Goal: Task Accomplishment & Management: Use online tool/utility

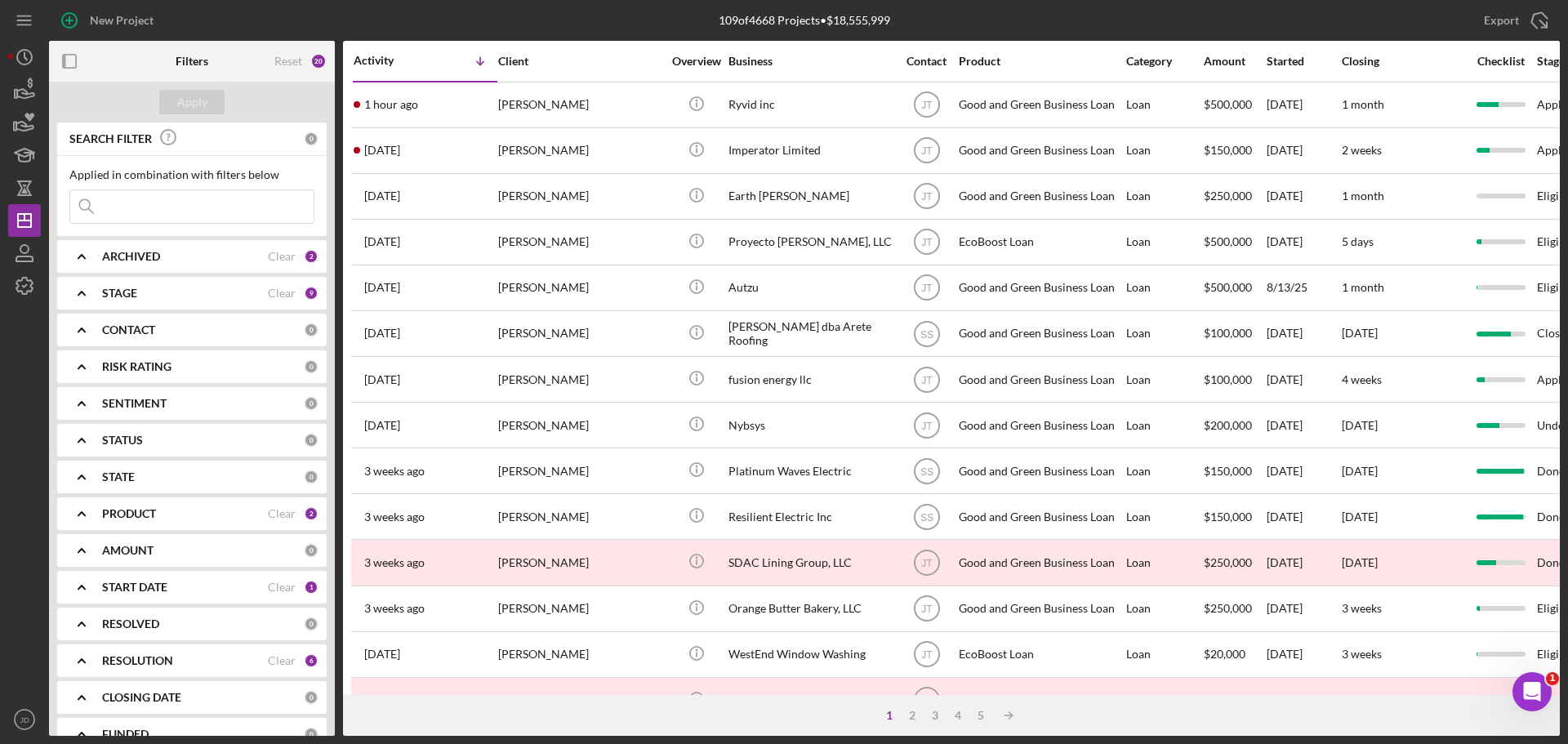
click at [228, 515] on div "PRODUCT" at bounding box center [185, 514] width 165 height 13
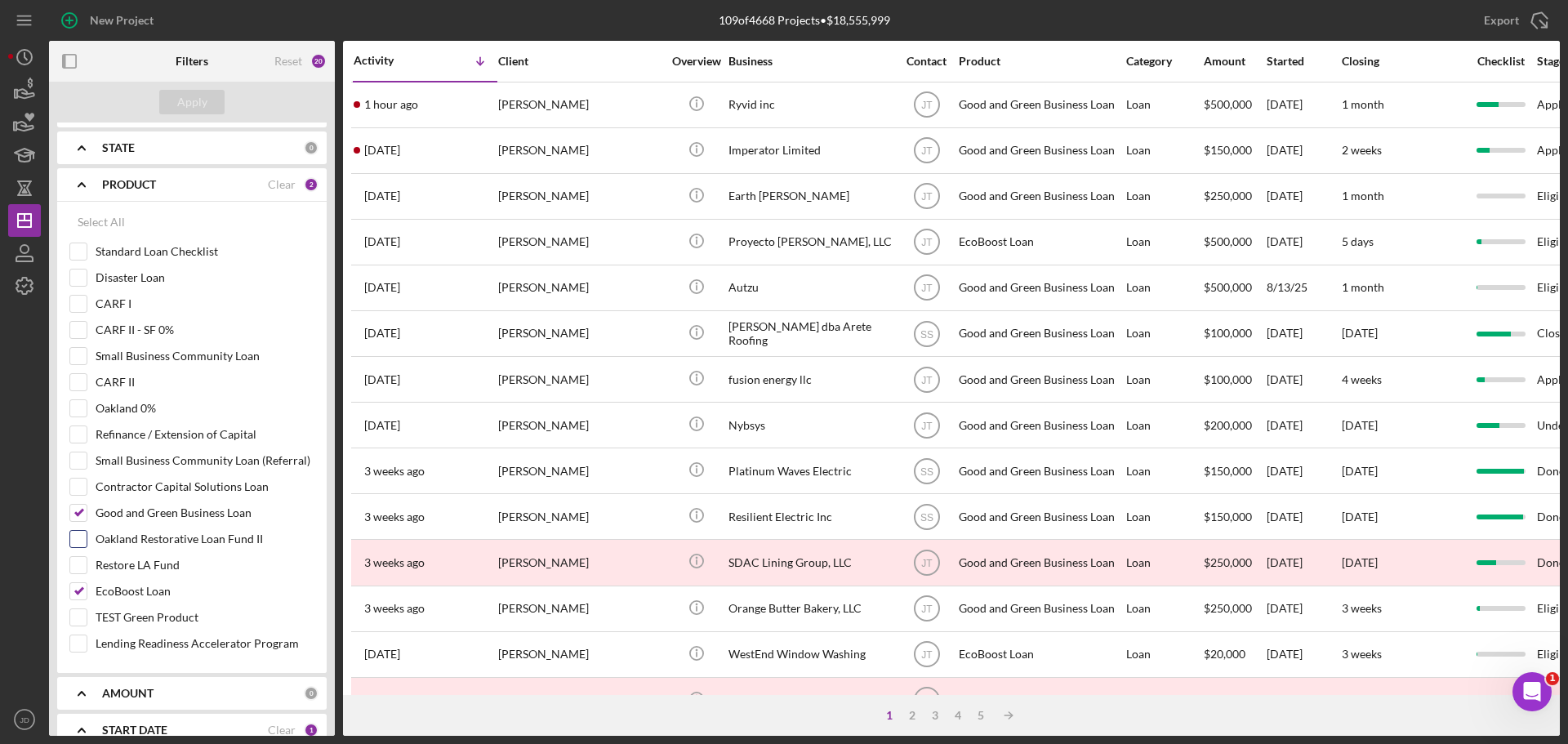
scroll to position [323, 0]
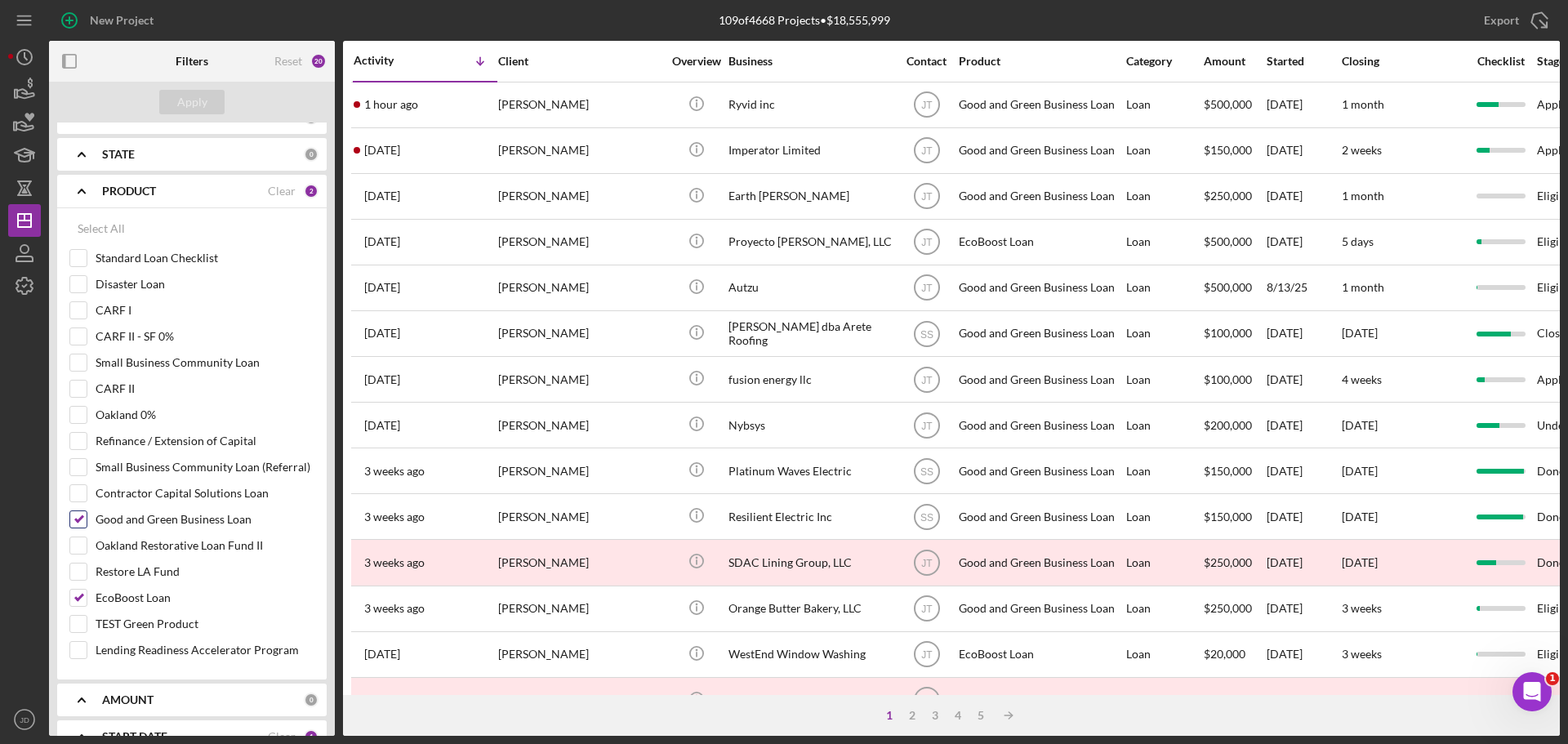
click at [82, 522] on input "Good and Green Business Loan" at bounding box center [78, 520] width 17 height 17
checkbox input "false"
click at [79, 604] on input "EcoBoost Loan" at bounding box center [78, 598] width 17 height 17
checkbox input "false"
click at [84, 492] on input "Contractor Capital Solutions Loan" at bounding box center [78, 493] width 17 height 17
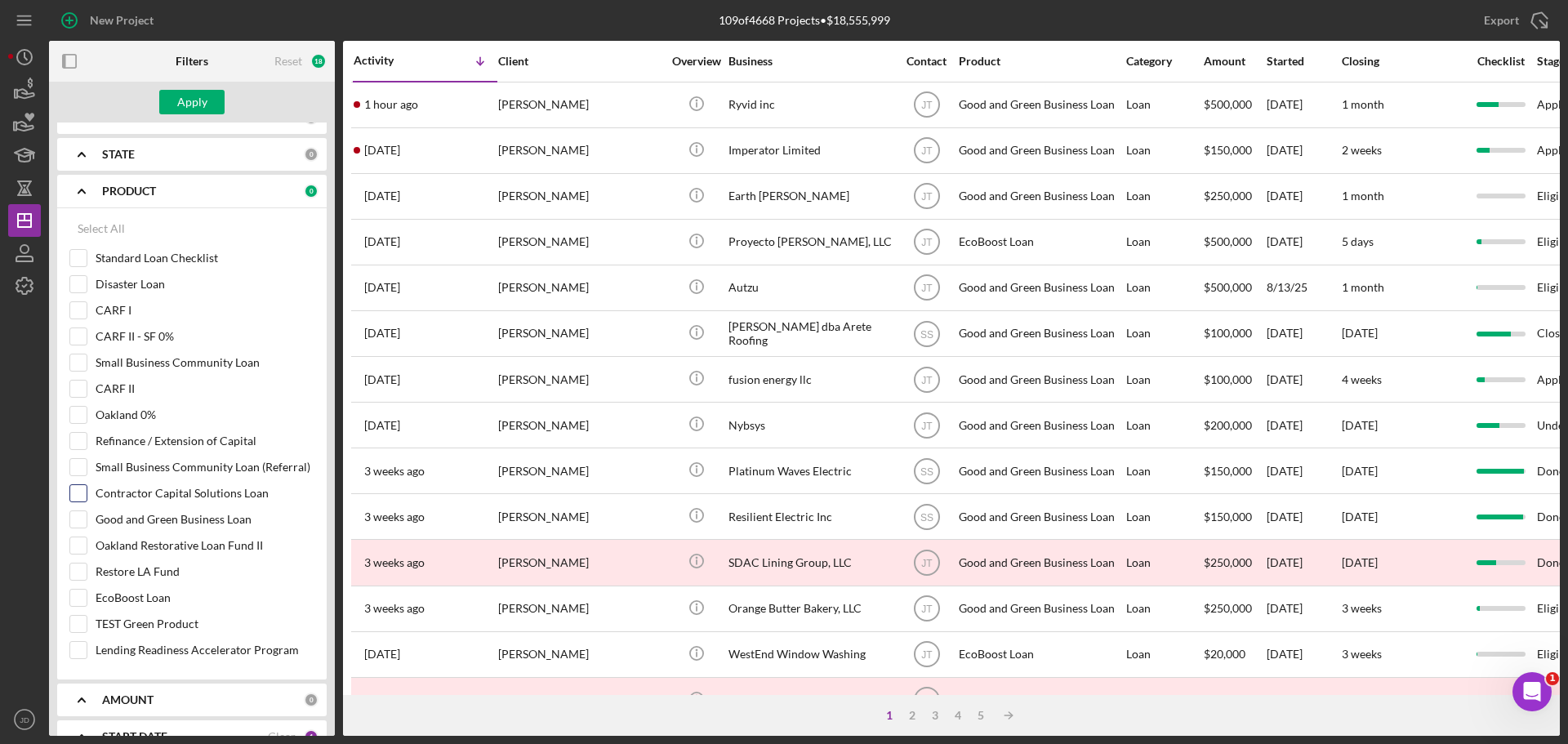
checkbox input "true"
click at [195, 98] on div "Apply" at bounding box center [192, 101] width 30 height 24
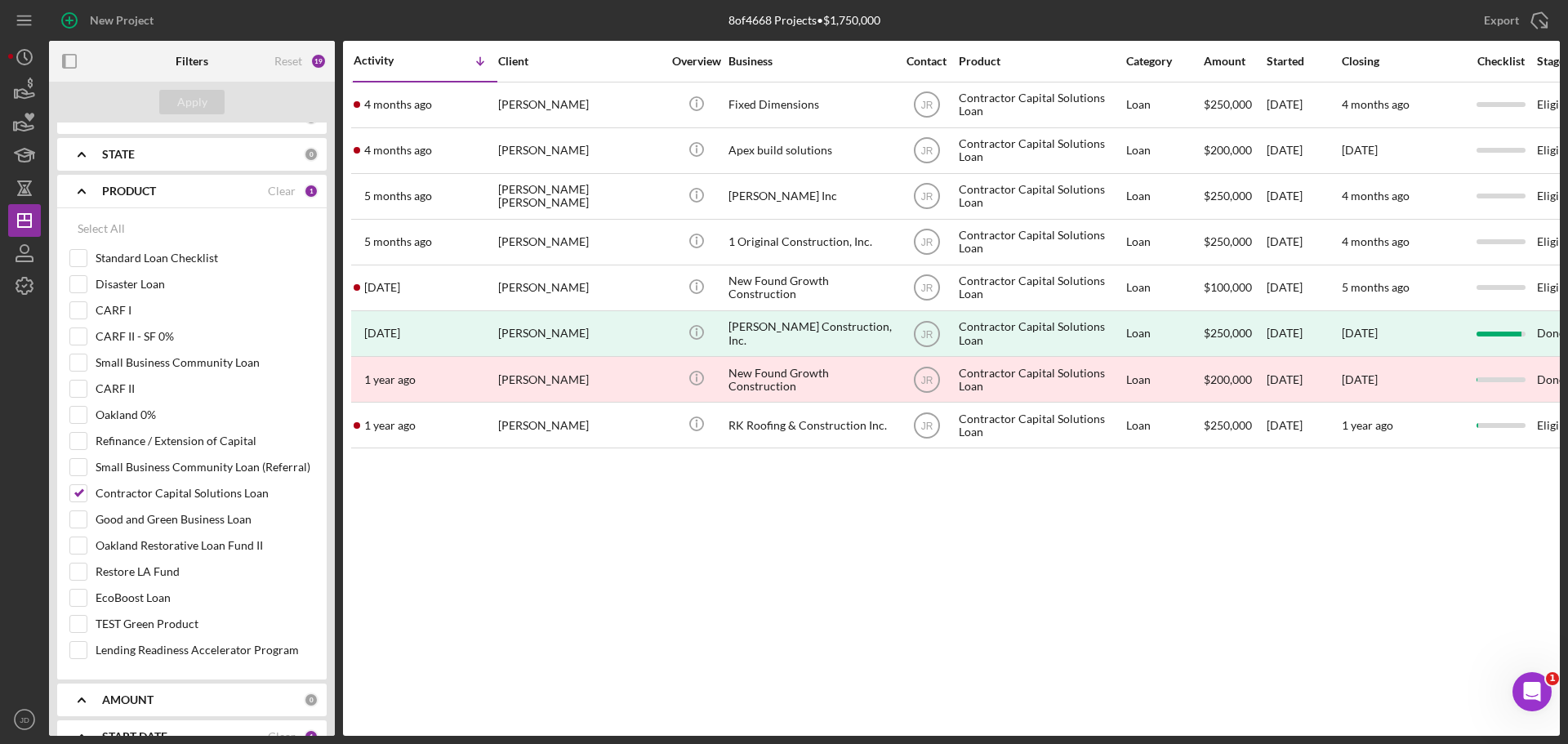
click at [1286, 608] on div "Activity Icon/Table Sort Arrow Client Overview Business Contact Product Categor…" at bounding box center [952, 388] width 1217 height 695
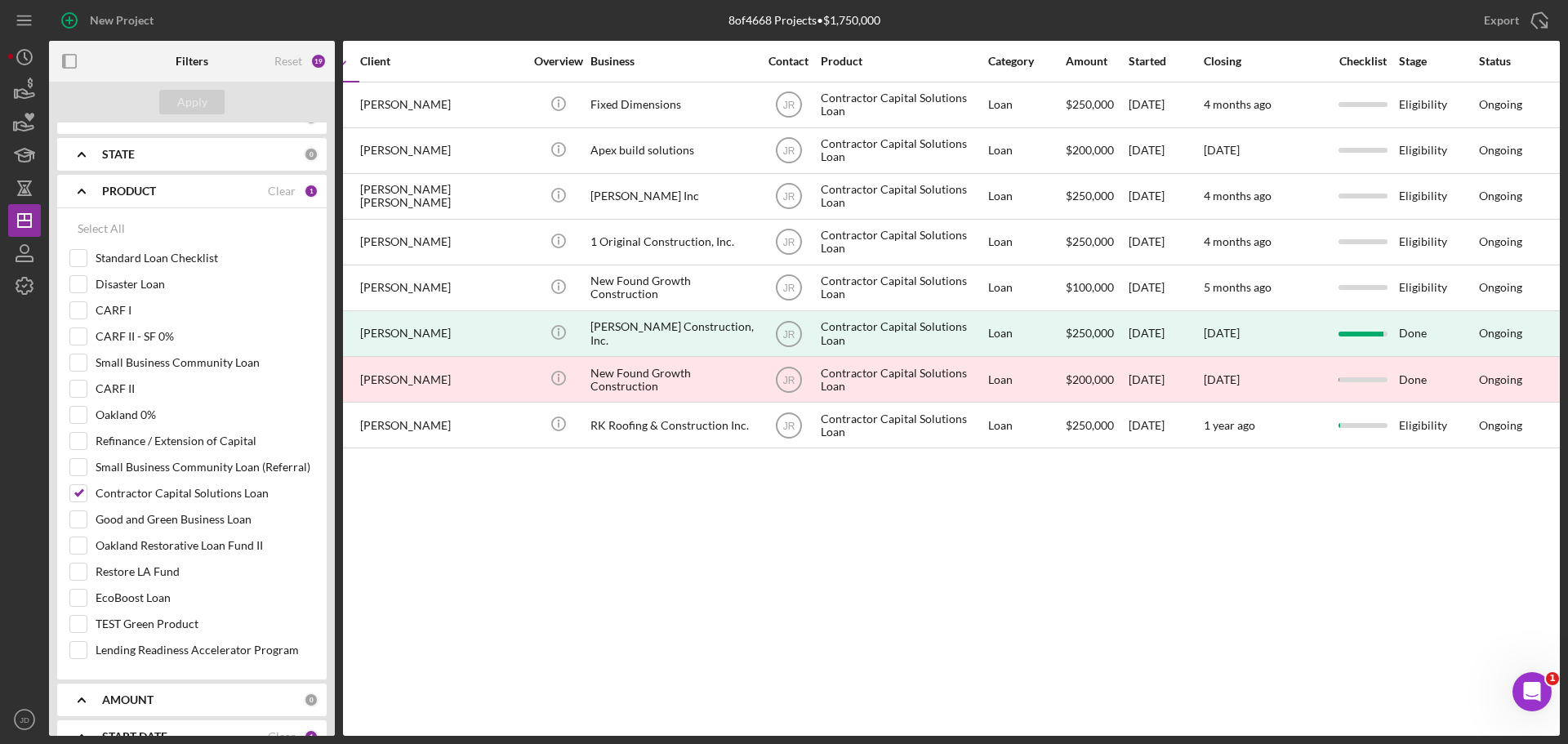
scroll to position [0, 0]
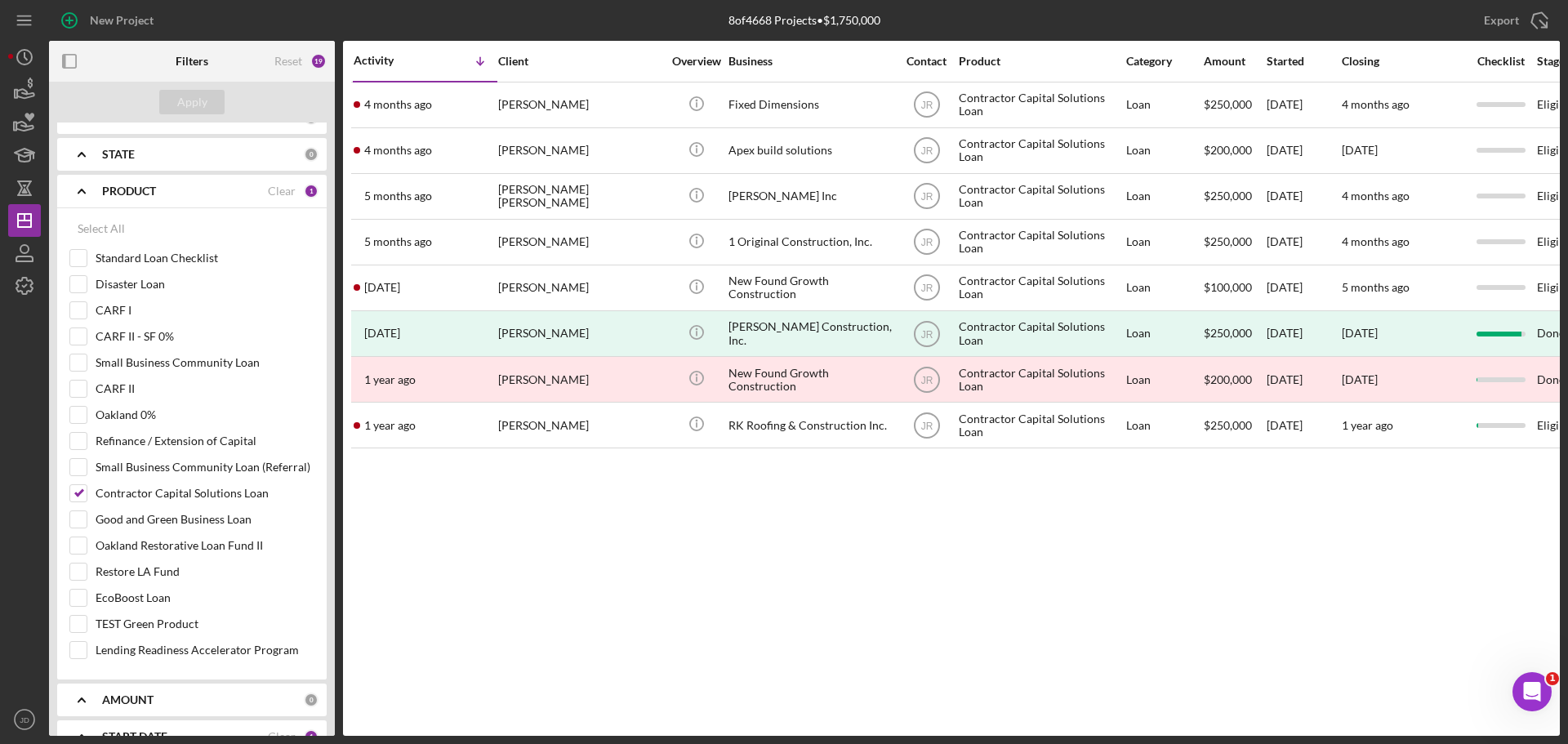
click at [1059, 633] on div "Activity Icon/Table Sort Arrow Client Overview Business Contact Product Categor…" at bounding box center [952, 388] width 1217 height 695
click at [1058, 529] on div "Activity Icon/Table Sort Arrow Client Overview Business Contact Product Categor…" at bounding box center [952, 388] width 1217 height 695
click at [324, 397] on div "SEARCH FILTER 0 Applied in combination with filters below Icon/Menu Close Icon/…" at bounding box center [192, 429] width 286 height 613
drag, startPoint x: 335, startPoint y: 373, endPoint x: 325, endPoint y: 280, distance: 93.5
click at [325, 280] on div "Filters Reset 19 Apply SEARCH FILTER 0 Applied in combination with filters belo…" at bounding box center [804, 388] width 1511 height 695
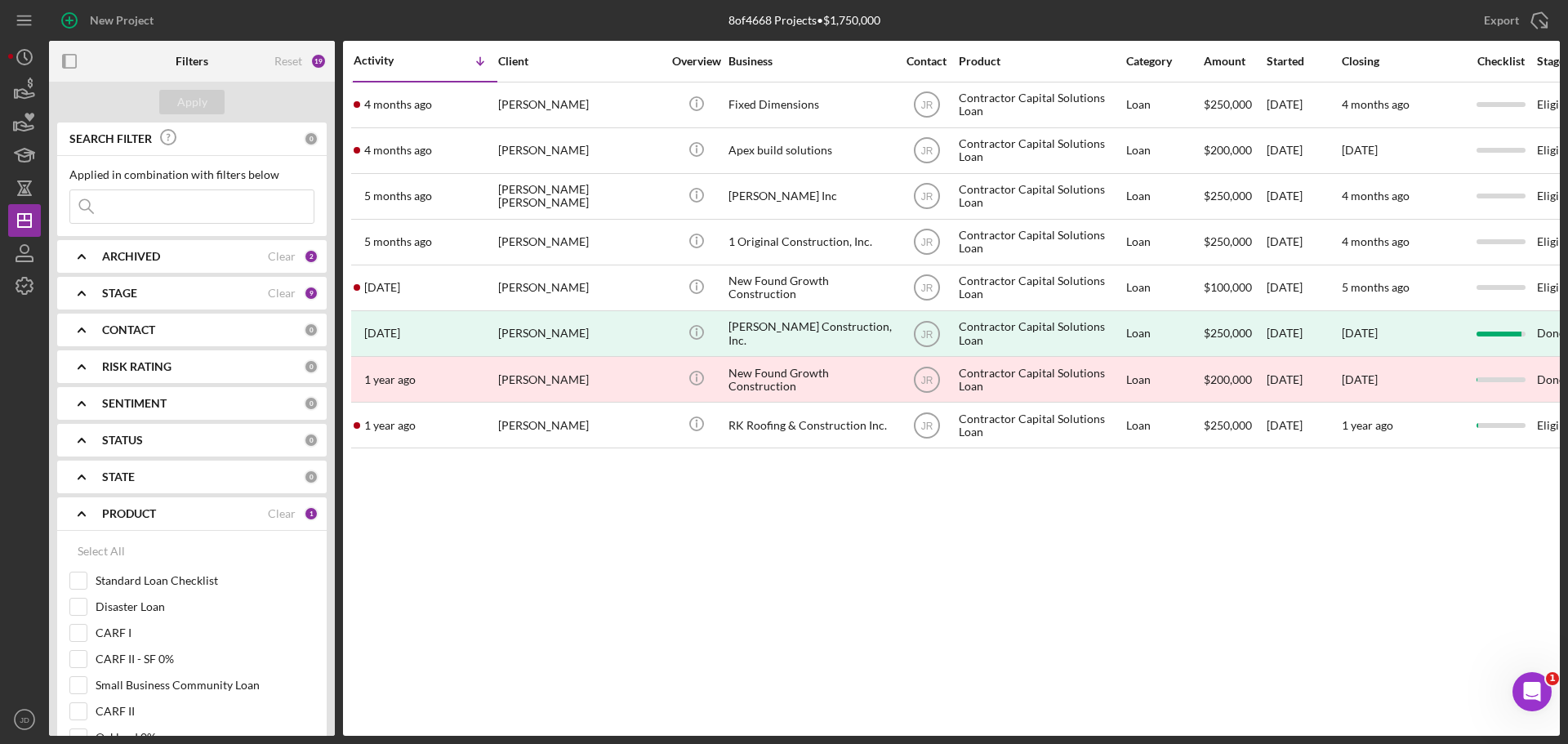
click at [144, 285] on div "STAGE Clear 9" at bounding box center [210, 293] width 216 height 32
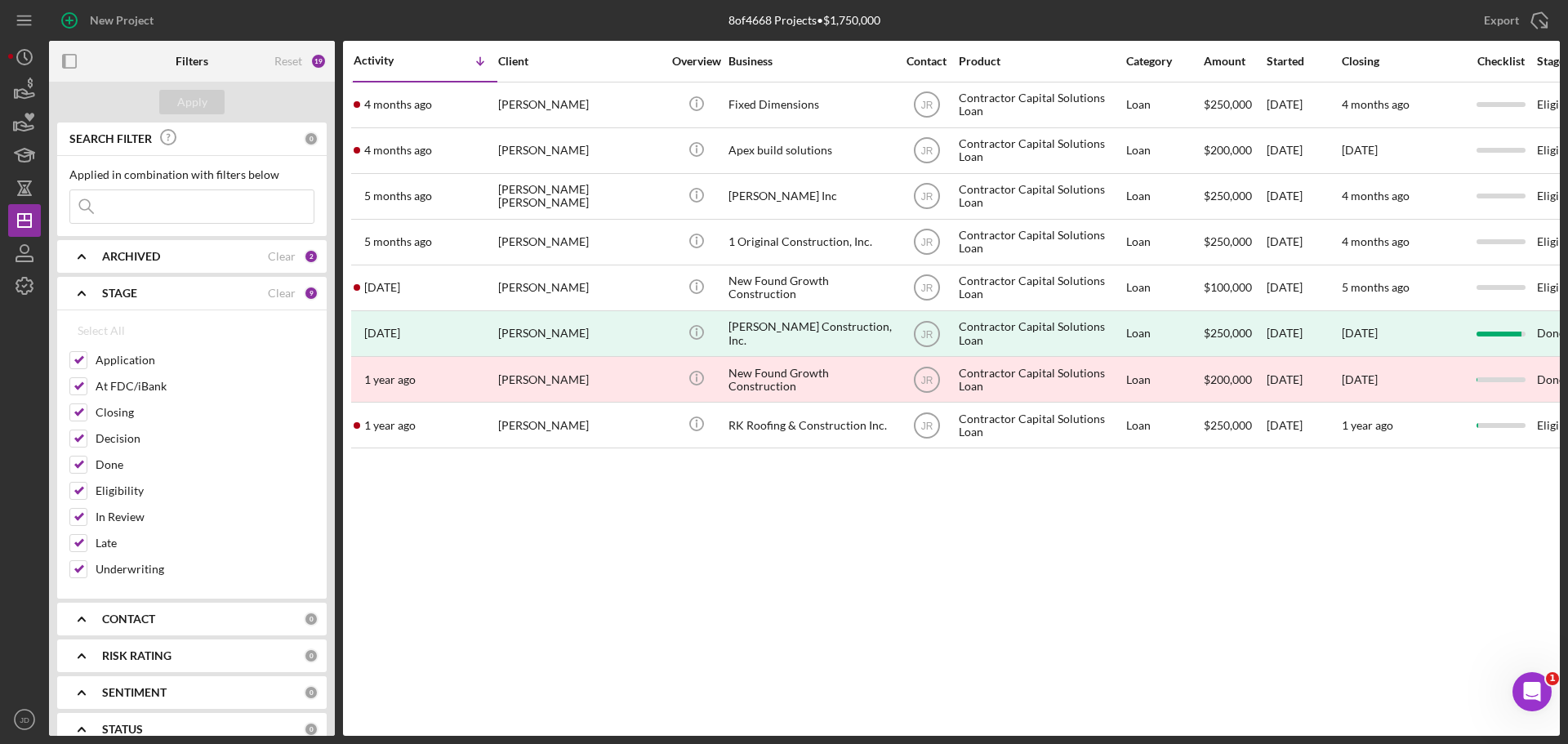
click at [144, 285] on div "STAGE Clear 9" at bounding box center [210, 293] width 216 height 32
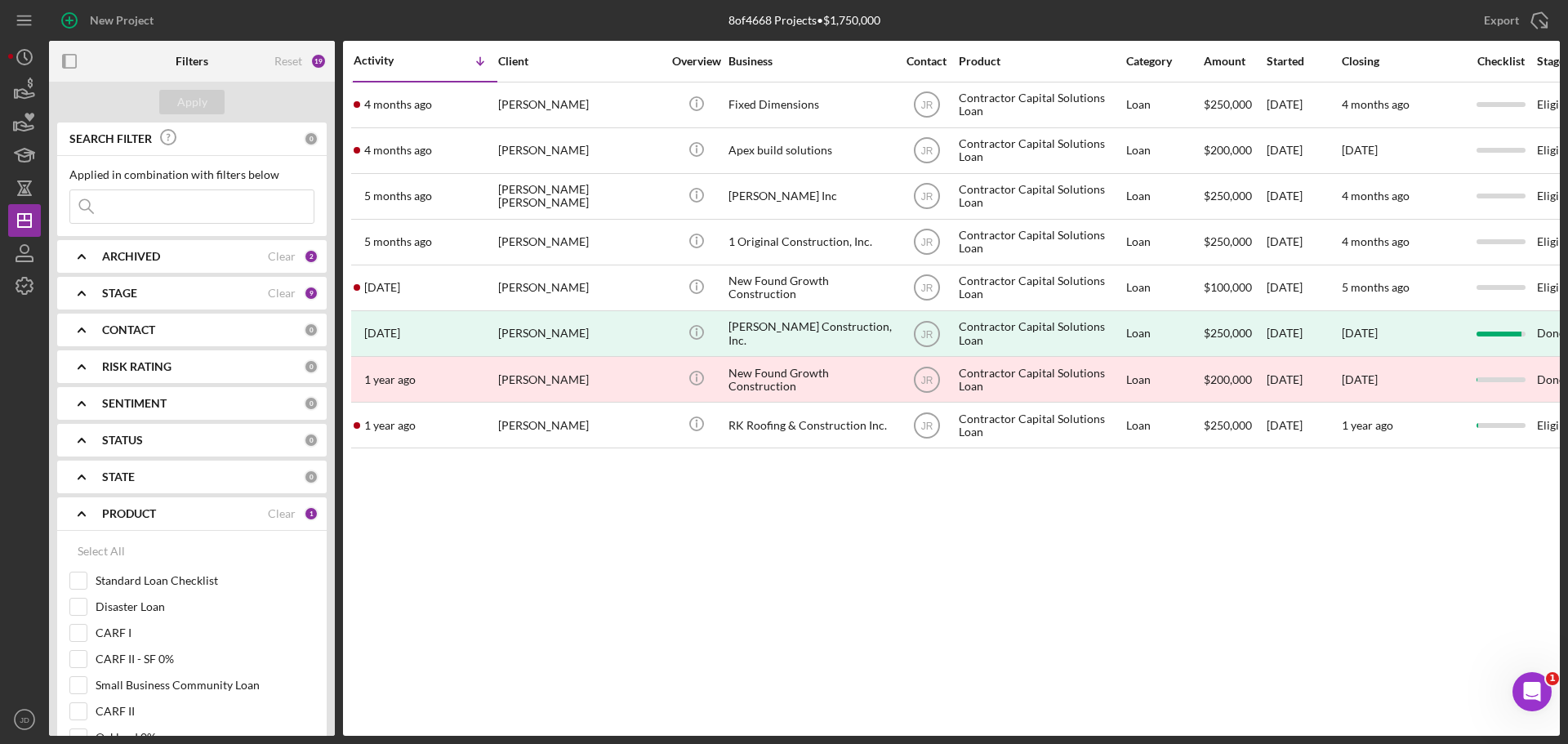
click at [165, 249] on div "ARCHIVED Clear 2" at bounding box center [210, 256] width 216 height 32
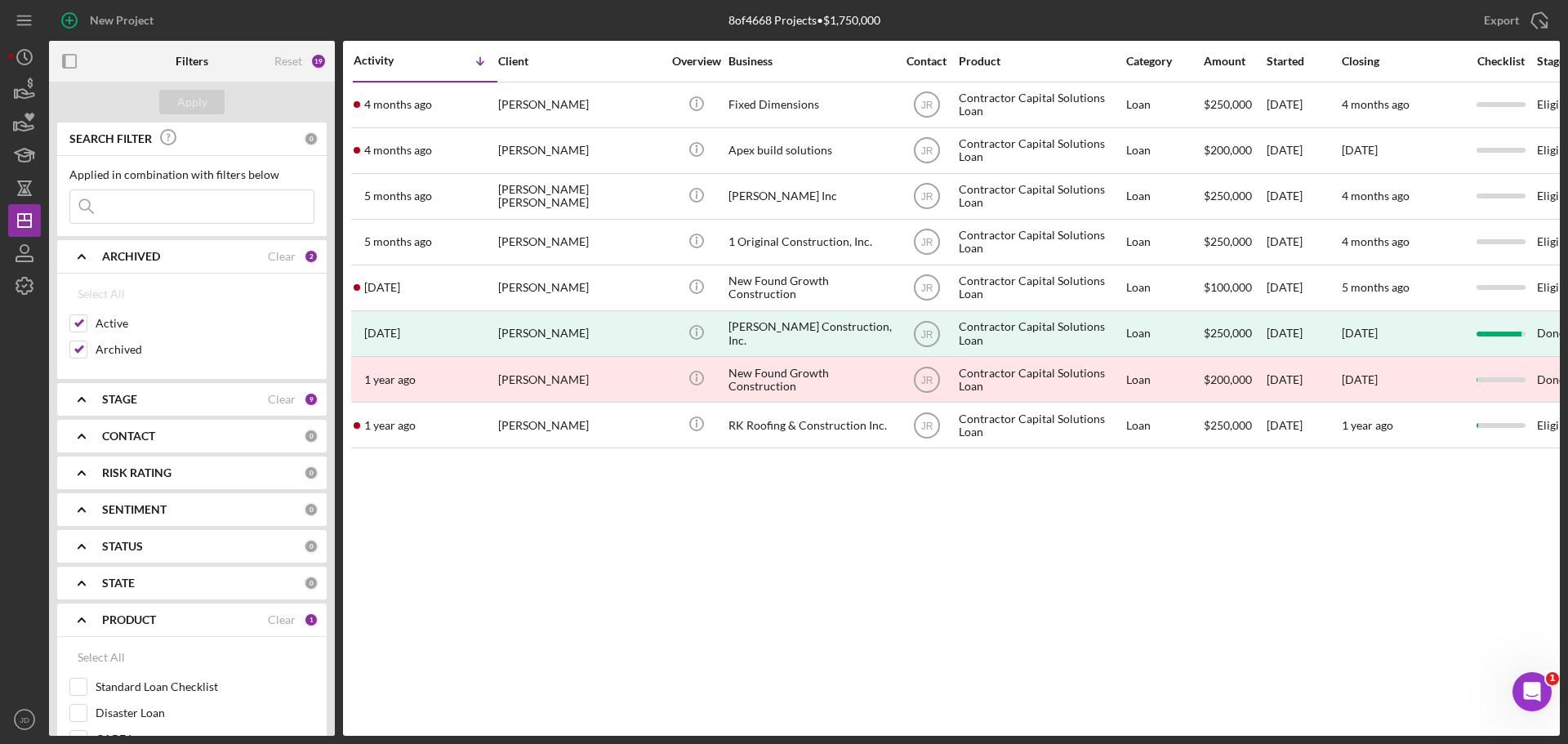
click at [165, 249] on div "ARCHIVED Clear 2" at bounding box center [210, 256] width 216 height 32
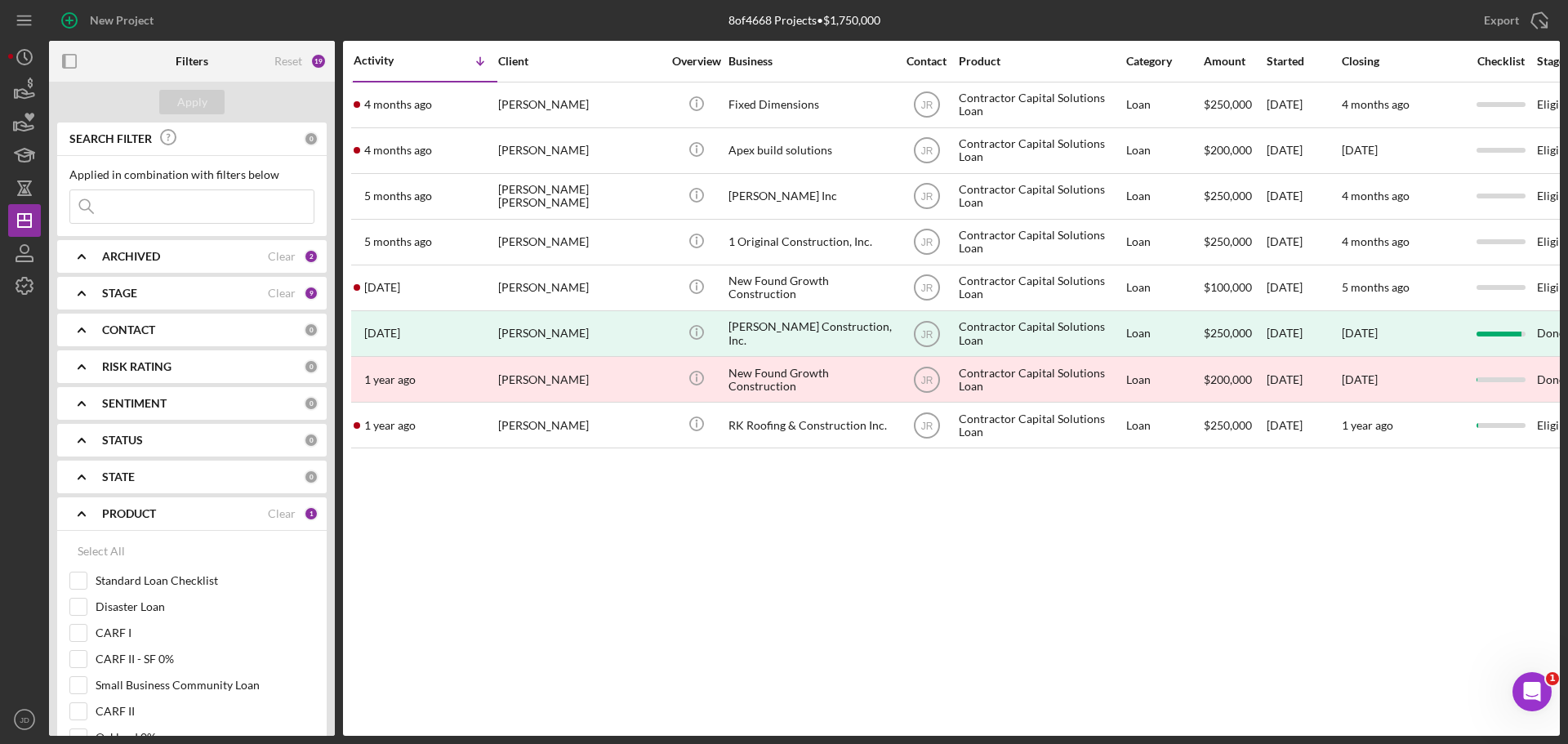
click at [191, 449] on div "STATUS 0" at bounding box center [210, 440] width 216 height 32
click at [191, 446] on div "STATUS" at bounding box center [203, 441] width 202 height 13
click at [205, 473] on div "STATE" at bounding box center [203, 477] width 202 height 13
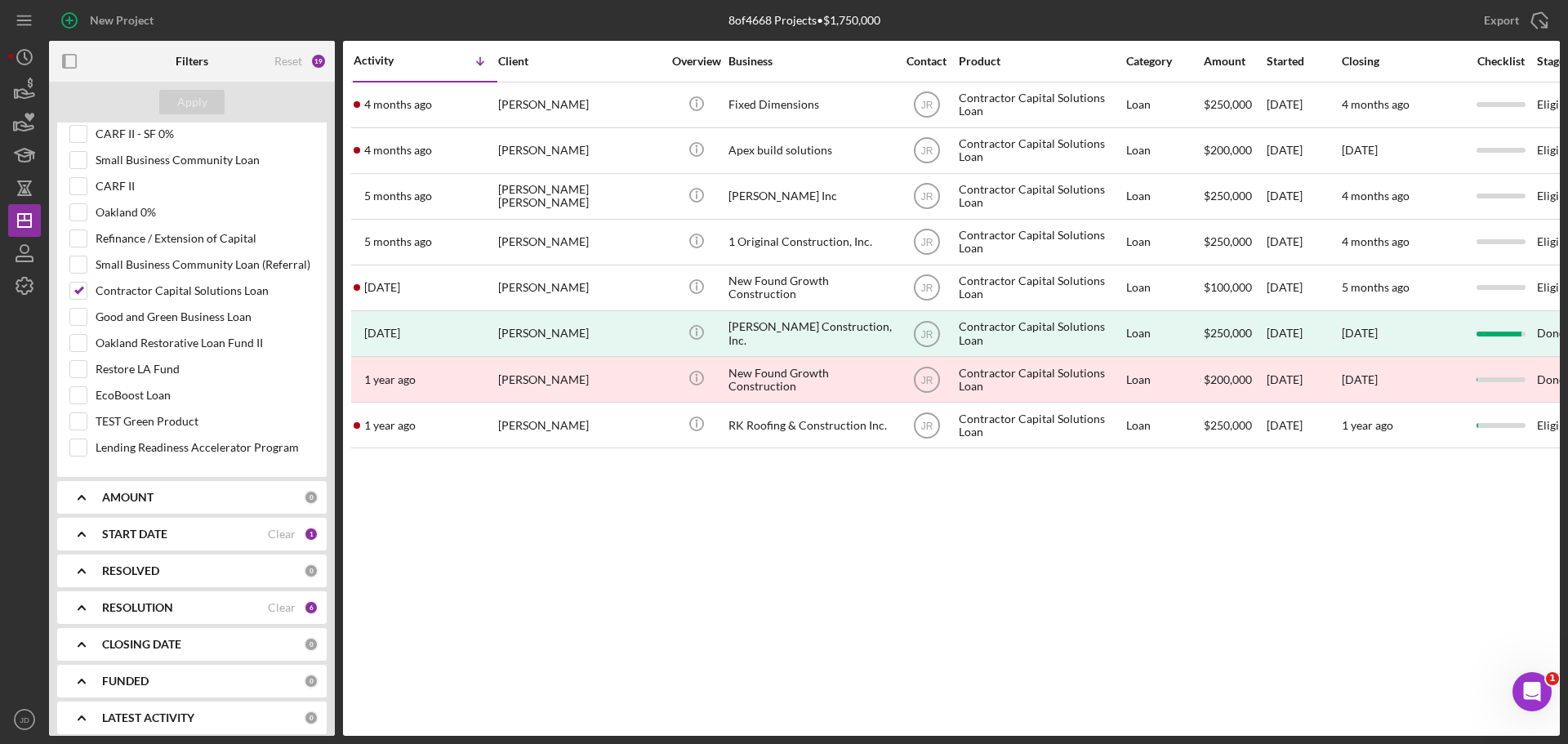
scroll to position [535, 0]
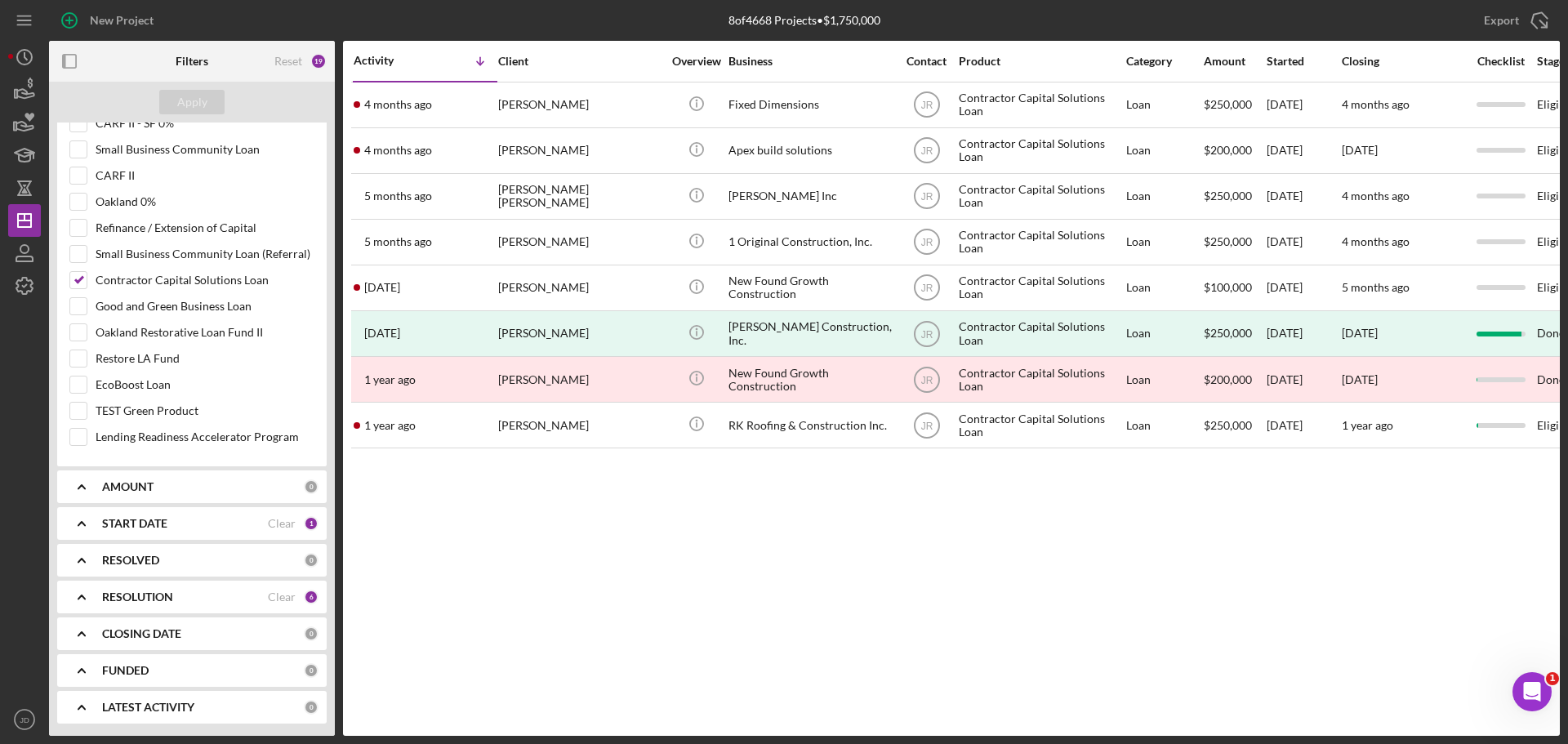
click at [224, 524] on div "START DATE" at bounding box center [185, 524] width 165 height 13
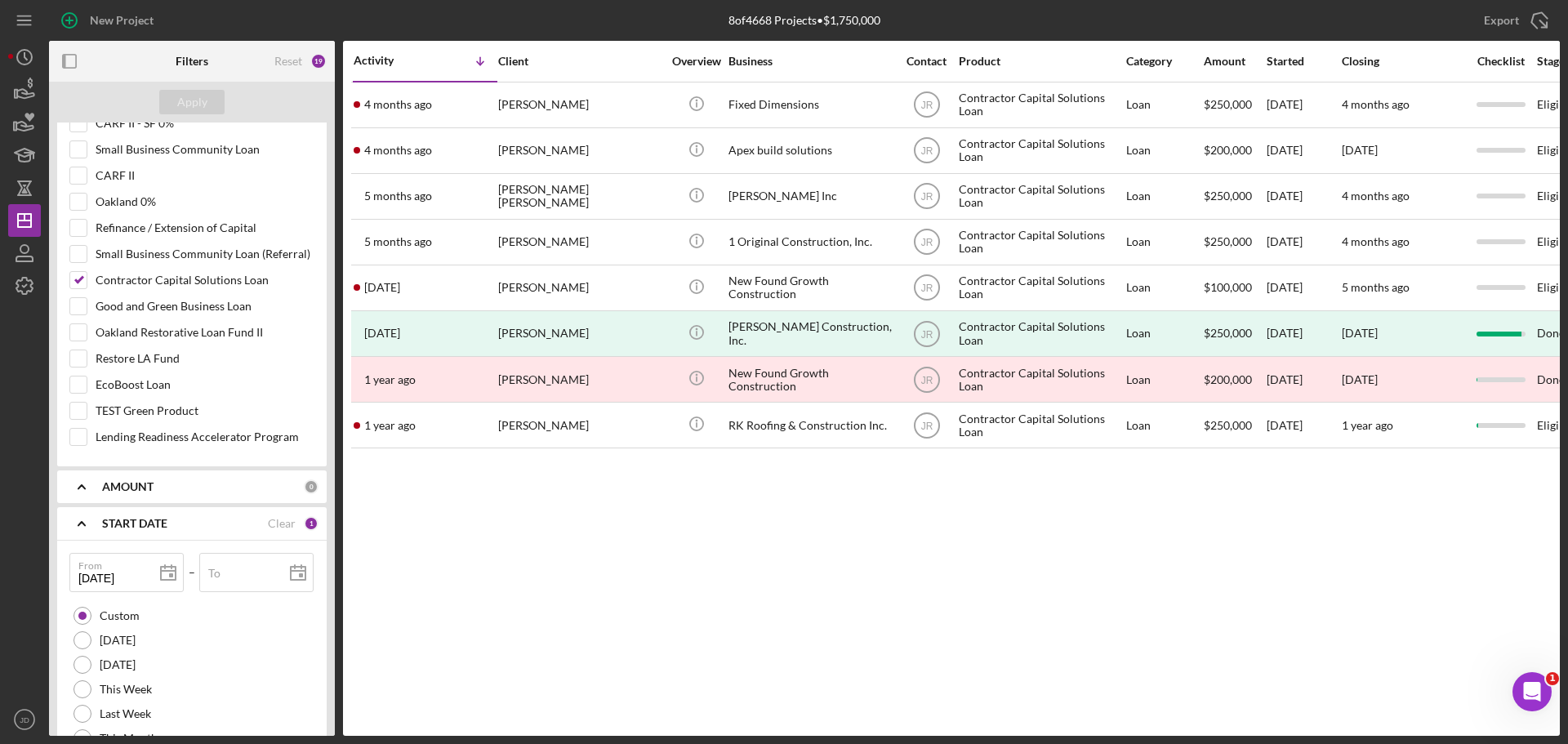
click at [224, 524] on div "START DATE" at bounding box center [185, 524] width 165 height 13
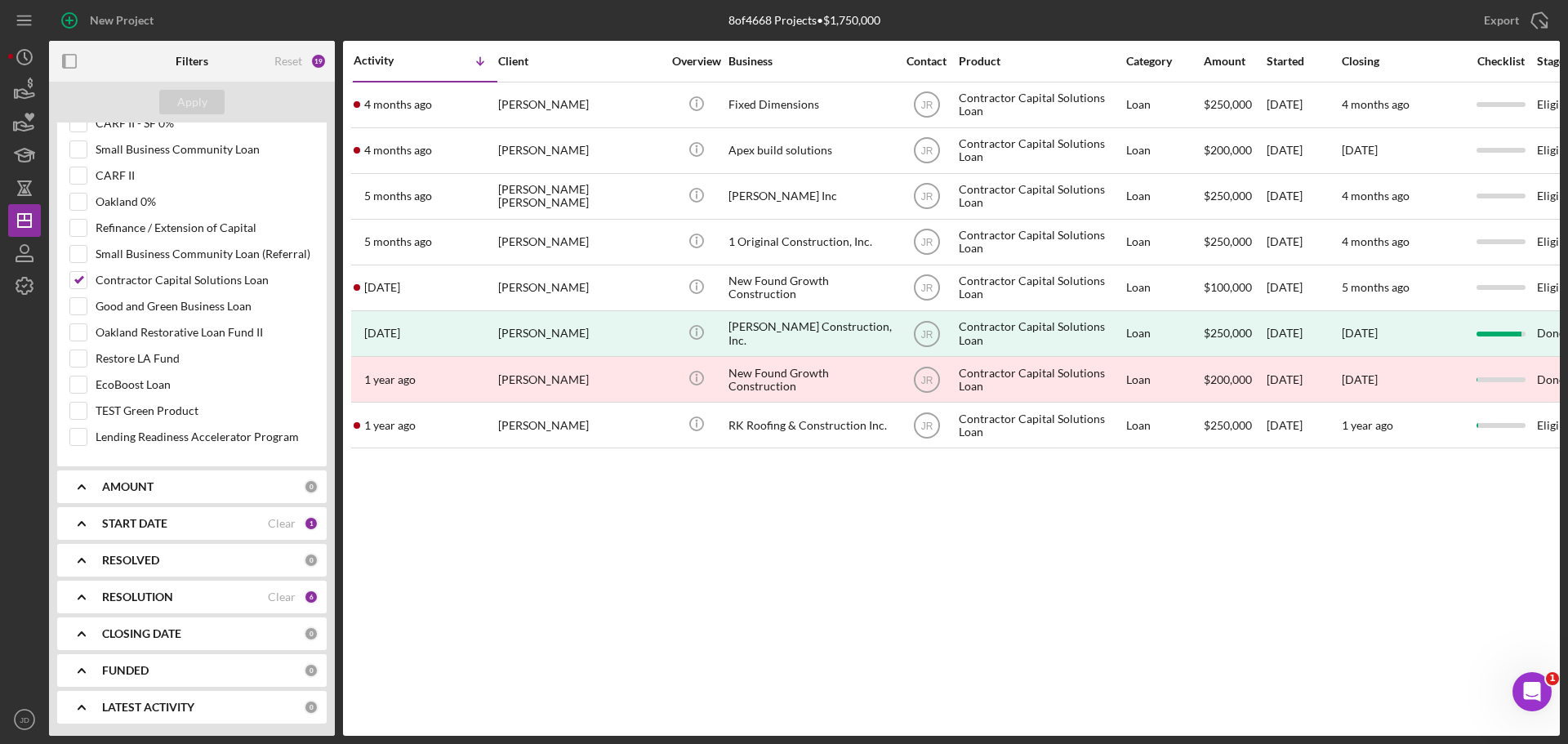
click at [203, 481] on div "AMOUNT" at bounding box center [203, 487] width 202 height 13
click at [206, 579] on div "SEARCH FILTER 0 Applied in combination with filters below Icon/Menu Close Icon/…" at bounding box center [192, 429] width 286 height 613
click at [204, 588] on div "RESOLUTION Clear 6" at bounding box center [210, 596] width 216 height 32
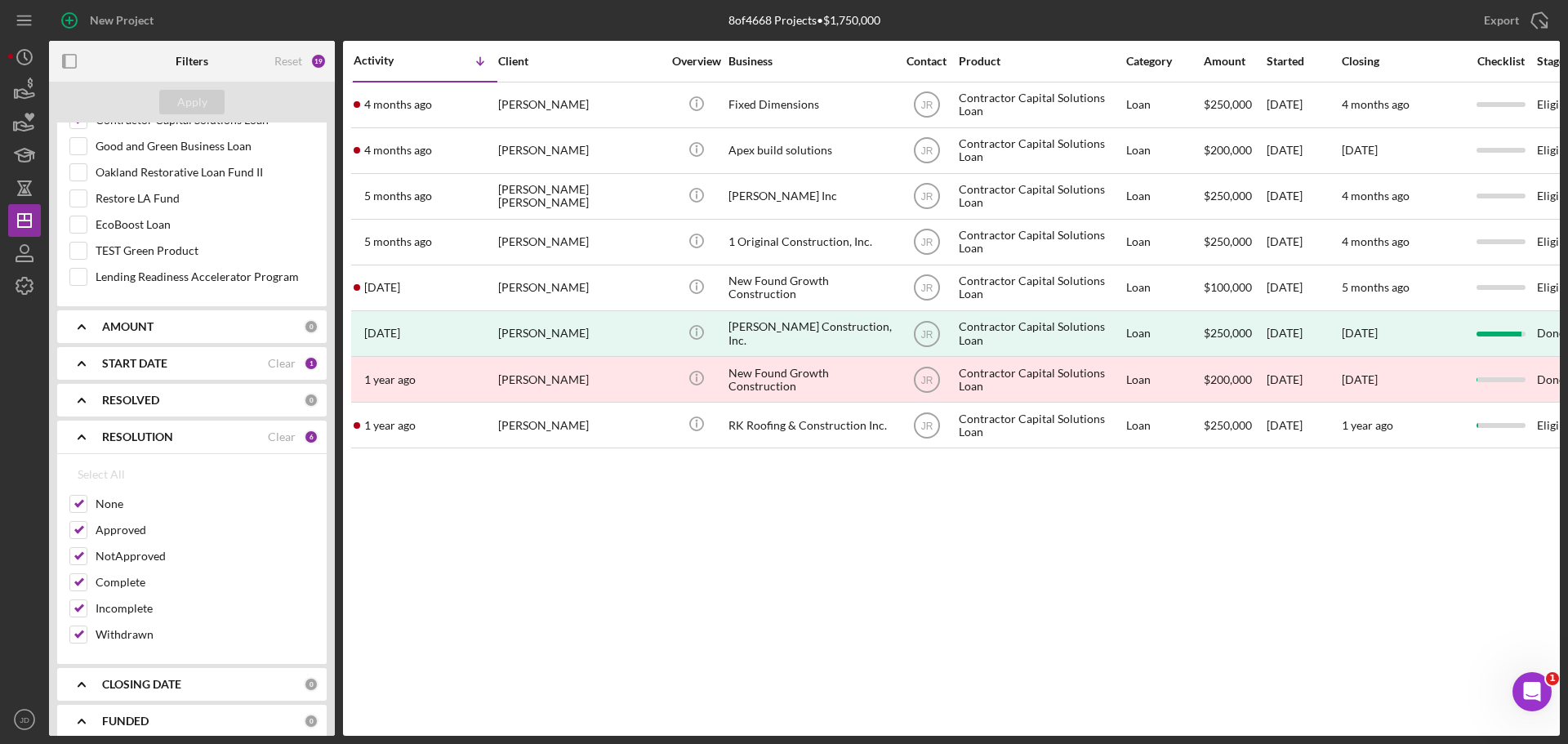
scroll to position [746, 0]
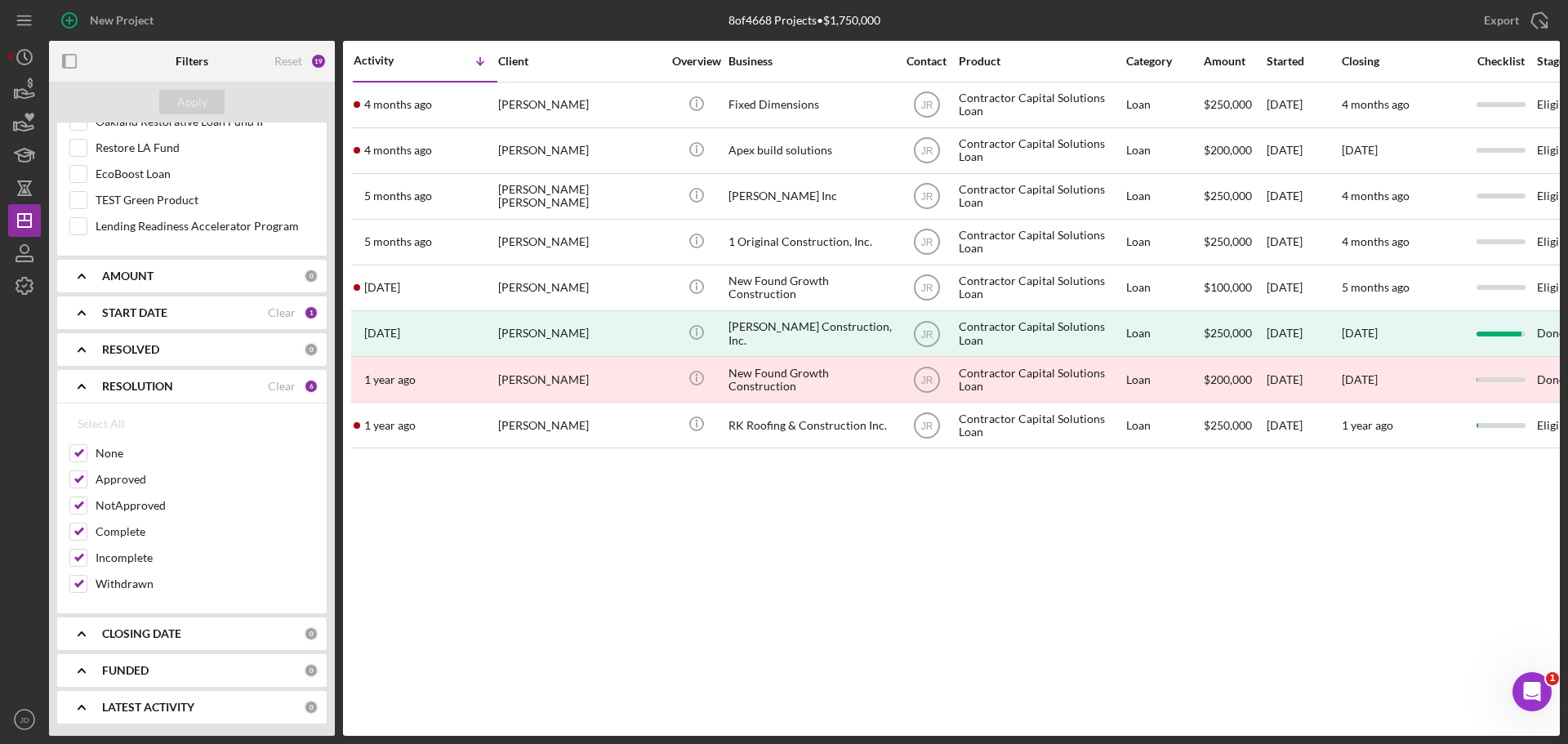
click at [228, 672] on div "FUNDED" at bounding box center [203, 671] width 202 height 13
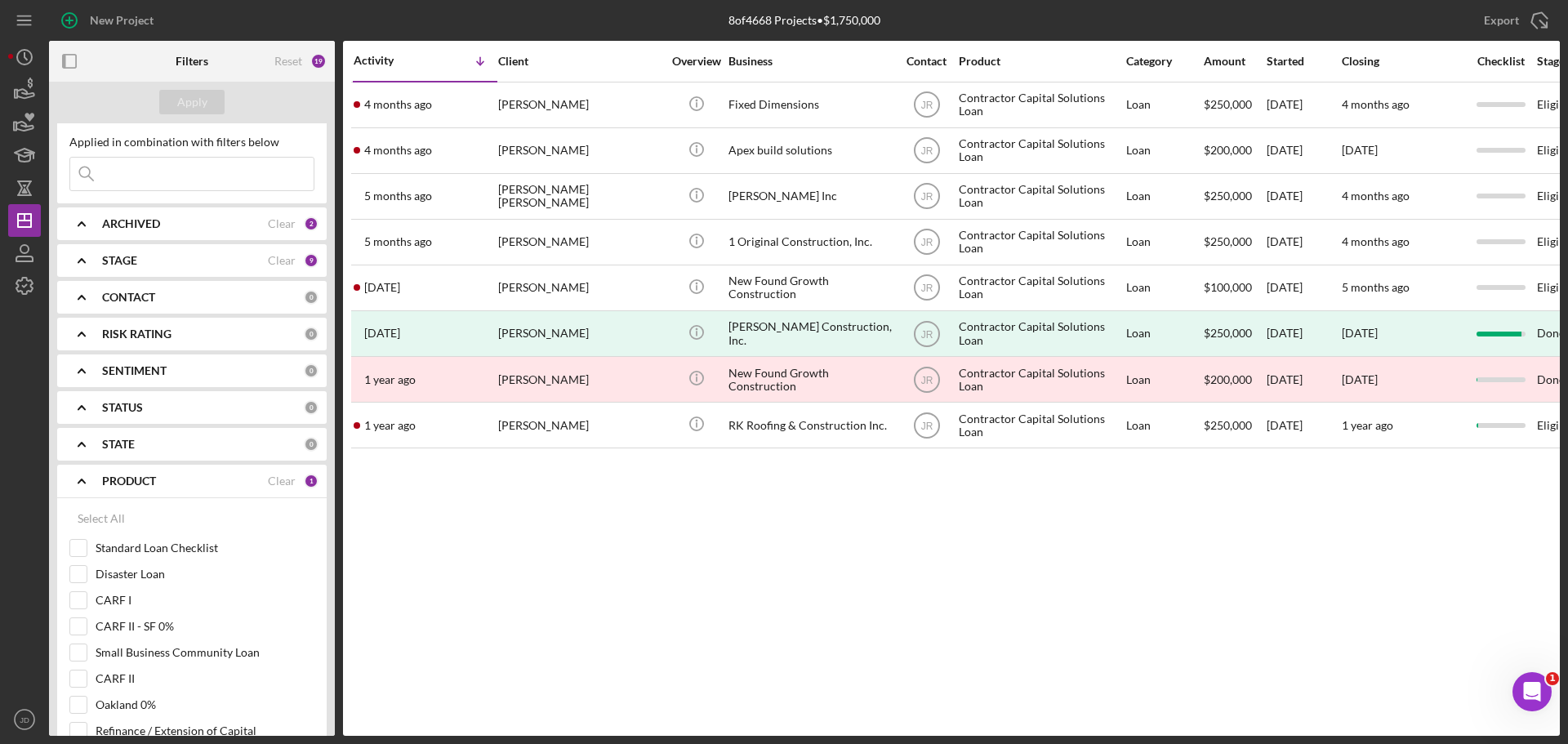
scroll to position [0, 0]
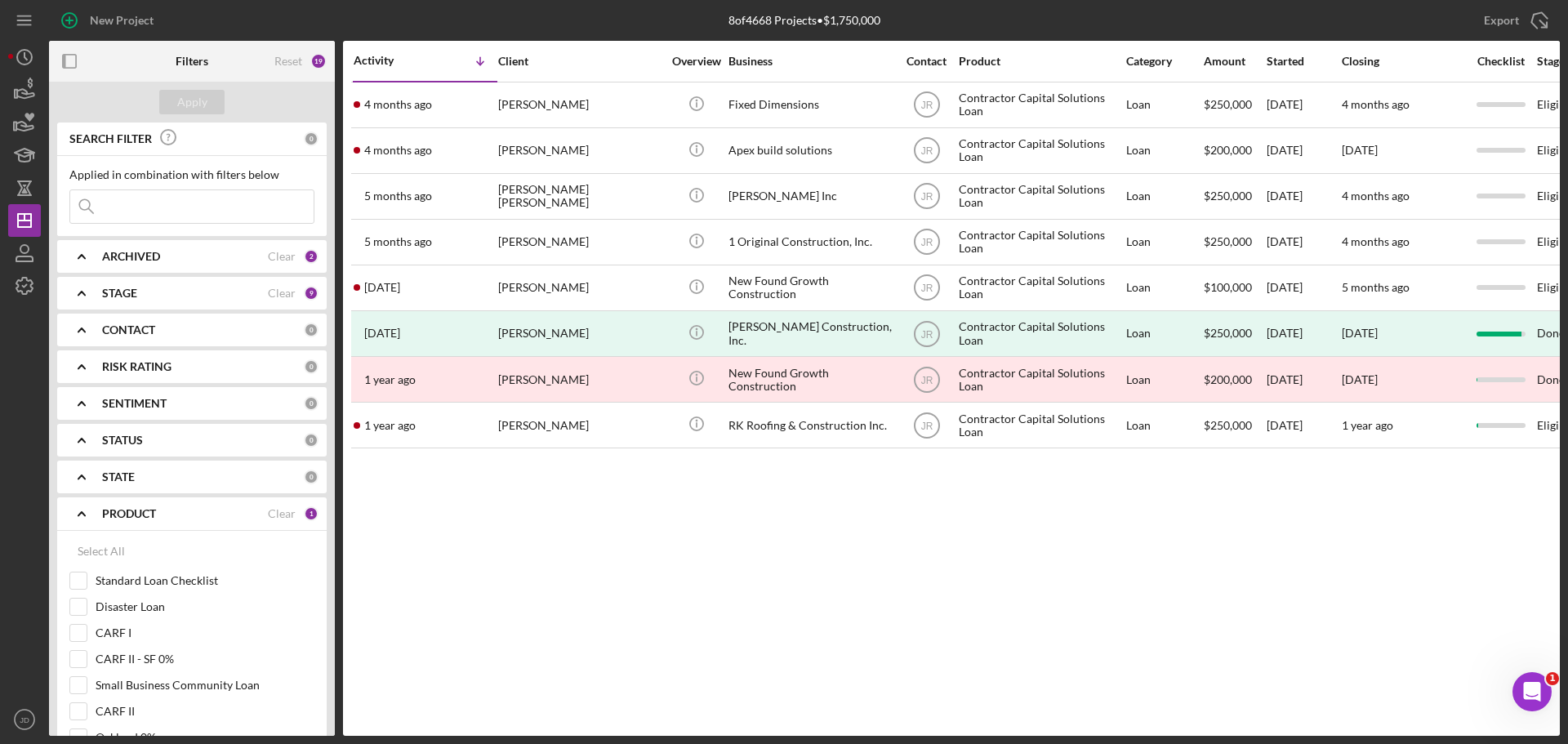
drag, startPoint x: 1293, startPoint y: 626, endPoint x: 1297, endPoint y: 614, distance: 12.6
click at [1295, 618] on div "Activity Icon/Table Sort Arrow Client Overview Business Contact Product Categor…" at bounding box center [952, 388] width 1217 height 695
click at [1513, 3] on div "Export Icon/Export" at bounding box center [1513, 20] width 92 height 41
click at [1516, 17] on div "Export" at bounding box center [1501, 20] width 35 height 32
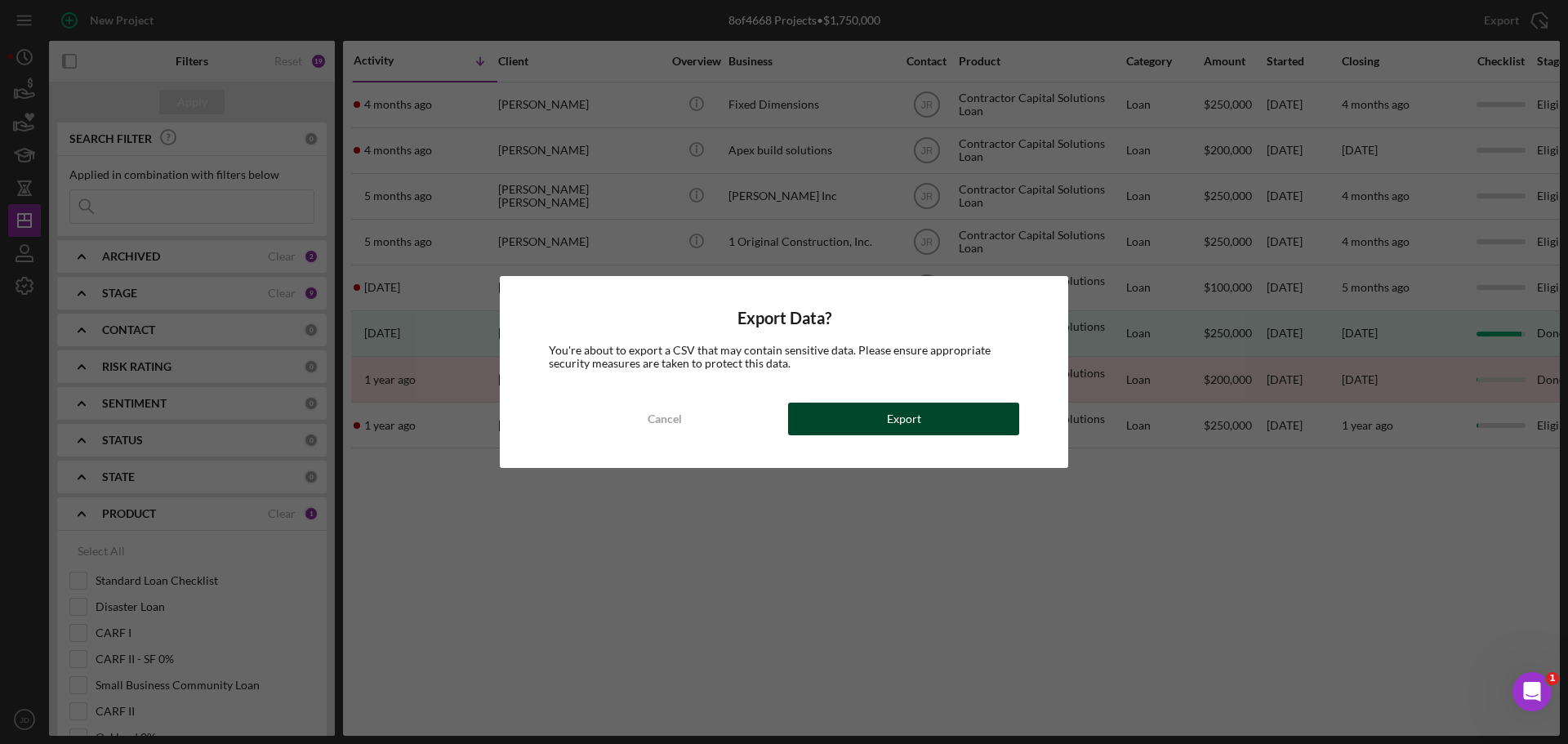
click at [939, 431] on button "Export" at bounding box center [904, 418] width 231 height 32
